Goal: Information Seeking & Learning: Learn about a topic

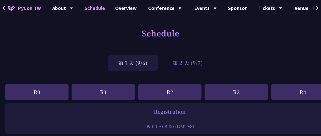
click at [191, 59] on div "第 2 天 (9/7)" at bounding box center [187, 62] width 50 height 16
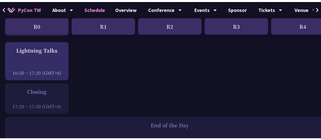
scroll to position [640, 0]
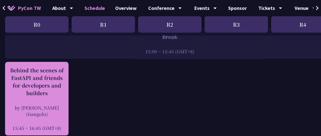
click at [33, 91] on div "Behind the scenes of FastAPI and friends for developers and builders" at bounding box center [37, 81] width 58 height 30
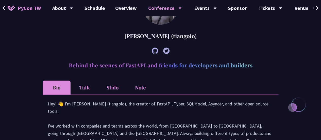
scroll to position [223, 0]
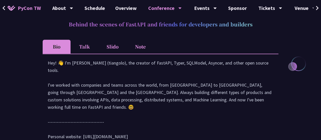
click at [82, 50] on li "Talk" at bounding box center [84, 47] width 28 height 14
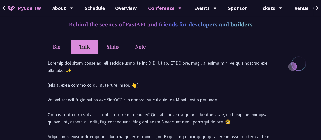
click at [109, 48] on li "Slido" at bounding box center [112, 47] width 28 height 14
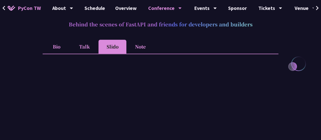
click at [145, 48] on li "Note" at bounding box center [140, 47] width 28 height 14
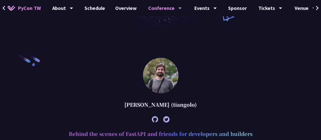
scroll to position [147, 0]
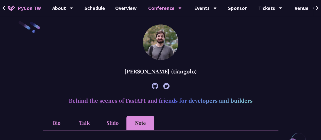
click at [102, 124] on li "Slido" at bounding box center [112, 123] width 28 height 14
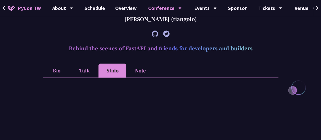
scroll to position [248, 0]
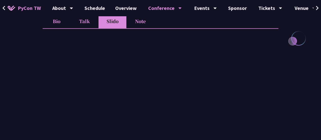
click at [79, 24] on li "Talk" at bounding box center [84, 21] width 28 height 14
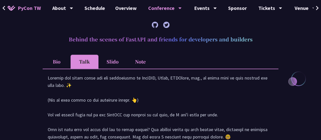
scroll to position [172, 0]
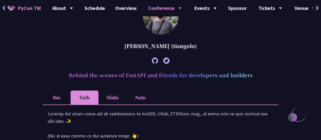
click at [63, 98] on li "Bio" at bounding box center [57, 97] width 28 height 14
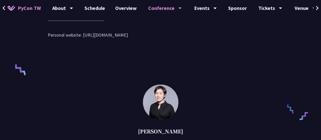
scroll to position [223, 0]
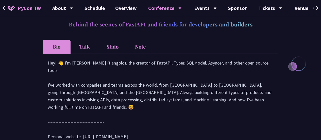
click at [91, 47] on li "Talk" at bounding box center [84, 47] width 28 height 14
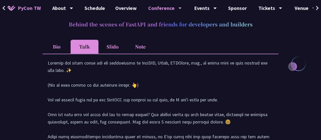
click at [56, 45] on li "Bio" at bounding box center [57, 47] width 28 height 14
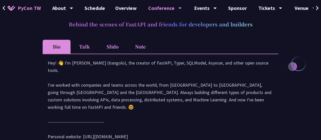
drag, startPoint x: 134, startPoint y: 45, endPoint x: 155, endPoint y: 52, distance: 21.2
click at [135, 45] on li "Note" at bounding box center [140, 47] width 28 height 14
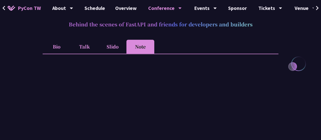
click at [105, 48] on li "Slido" at bounding box center [112, 47] width 28 height 14
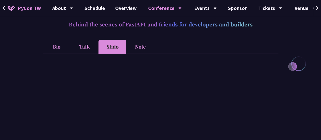
click at [90, 48] on li "Talk" at bounding box center [84, 47] width 28 height 14
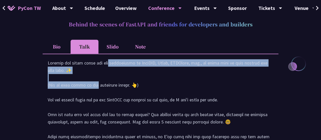
drag, startPoint x: 60, startPoint y: 69, endPoint x: 209, endPoint y: 85, distance: 149.6
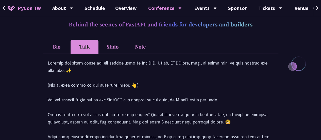
drag, startPoint x: 89, startPoint y: 93, endPoint x: 100, endPoint y: 93, distance: 11.4
drag, startPoint x: 100, startPoint y: 93, endPoint x: 111, endPoint y: 77, distance: 18.3
click at [117, 48] on li "Slido" at bounding box center [112, 47] width 28 height 14
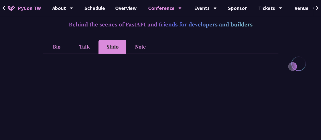
click at [150, 47] on li "Note" at bounding box center [140, 47] width 28 height 14
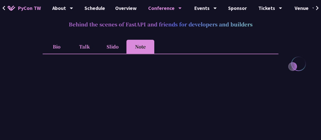
click at [70, 45] on li "Bio" at bounding box center [57, 47] width 28 height 14
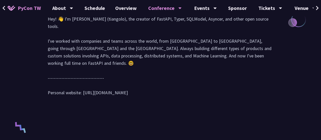
scroll to position [248, 0]
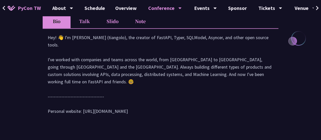
drag, startPoint x: 83, startPoint y: 117, endPoint x: 143, endPoint y: 117, distance: 60.6
click at [143, 117] on div "Hey! 👋 I'm [PERSON_NAME] (tiangolo), the creator of FastAPI, Typer, SQLModel, A…" at bounding box center [160, 77] width 225 height 86
